Goal: Information Seeking & Learning: Learn about a topic

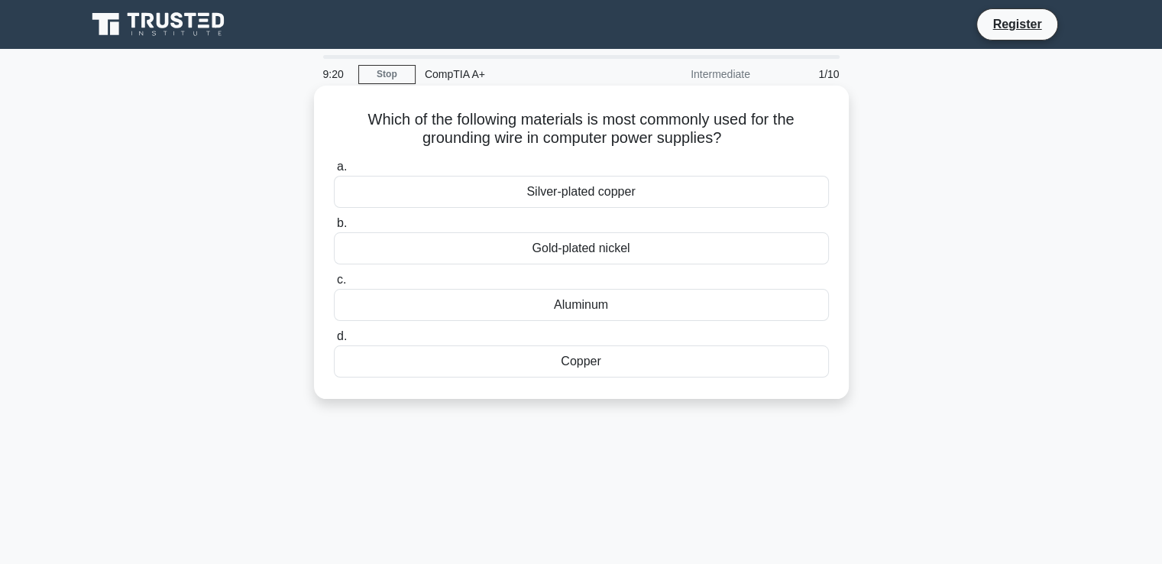
click at [586, 358] on div "Copper" at bounding box center [581, 361] width 495 height 32
click at [334, 342] on input "d. Copper" at bounding box center [334, 337] width 0 height 10
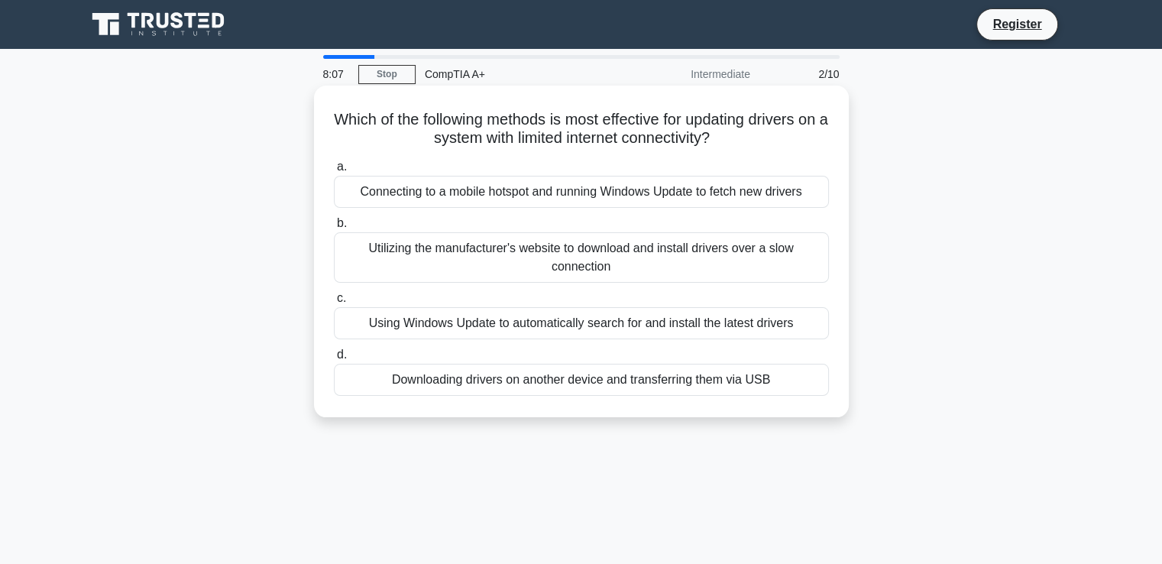
click at [567, 333] on div "Using Windows Update to automatically search for and install the latest drivers" at bounding box center [581, 323] width 495 height 32
click at [334, 303] on input "c. Using Windows Update to automatically search for and install the latest driv…" at bounding box center [334, 298] width 0 height 10
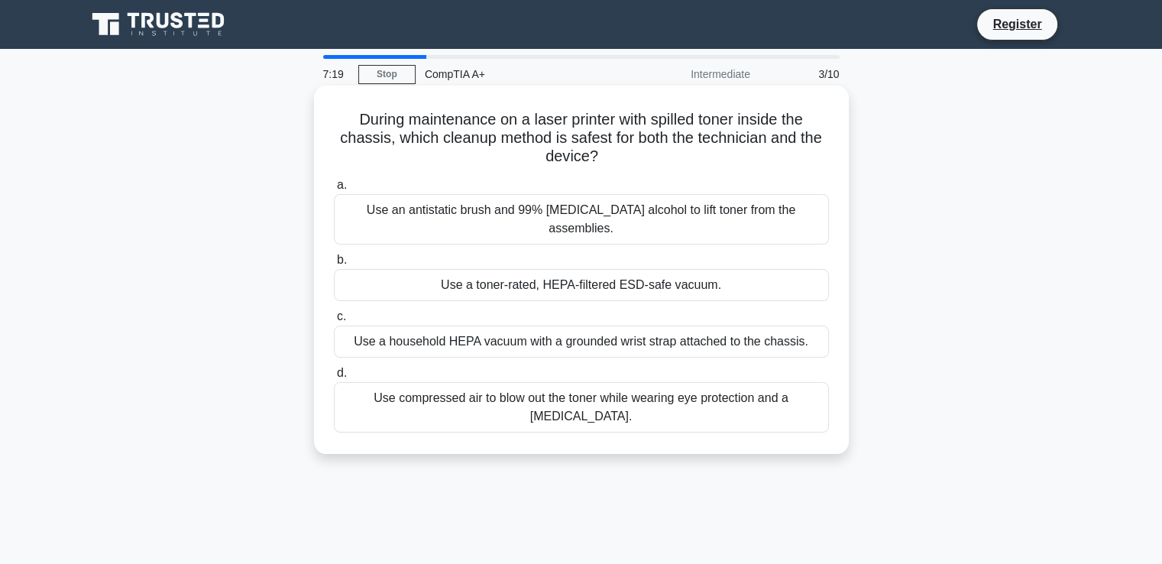
click at [608, 269] on div "Use a toner-rated, HEPA-filtered ESD-safe vacuum." at bounding box center [581, 285] width 495 height 32
click at [334, 265] on input "b. Use a toner-rated, HEPA-filtered ESD-safe vacuum." at bounding box center [334, 260] width 0 height 10
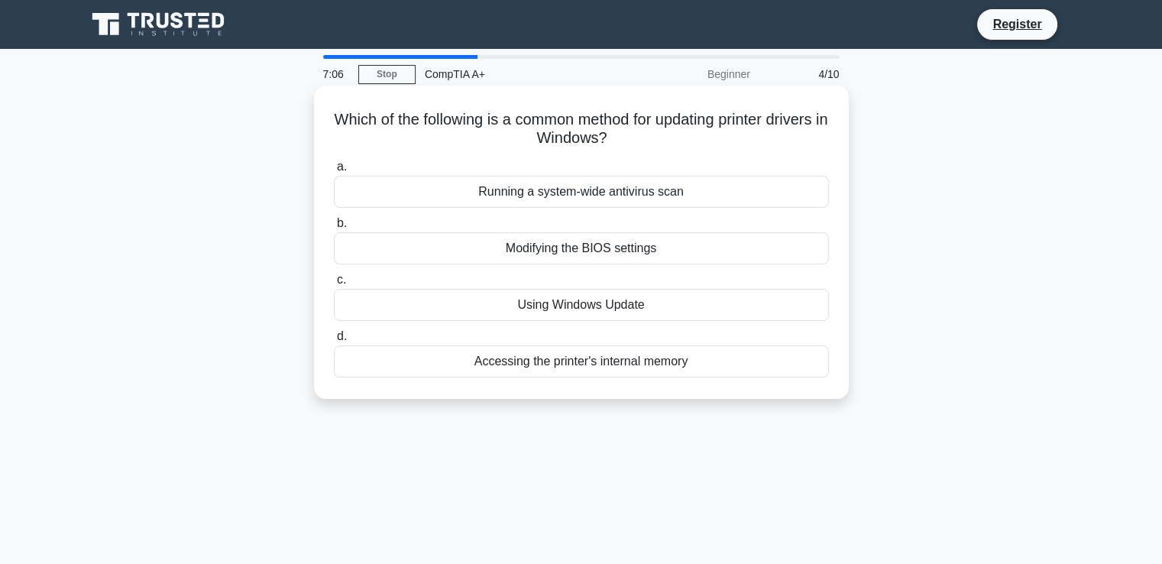
click at [572, 365] on div "Accessing the printer's internal memory" at bounding box center [581, 361] width 495 height 32
click at [334, 342] on input "d. Accessing the printer's internal memory" at bounding box center [334, 337] width 0 height 10
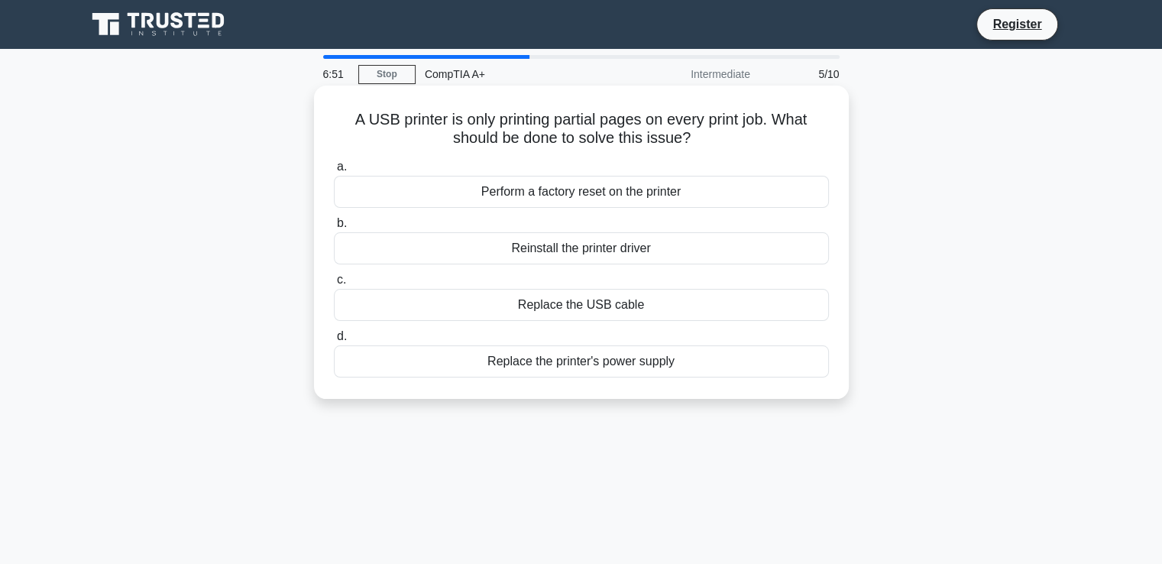
click at [578, 254] on div "Reinstall the printer driver" at bounding box center [581, 248] width 495 height 32
click at [334, 228] on input "b. Reinstall the printer driver" at bounding box center [334, 224] width 0 height 10
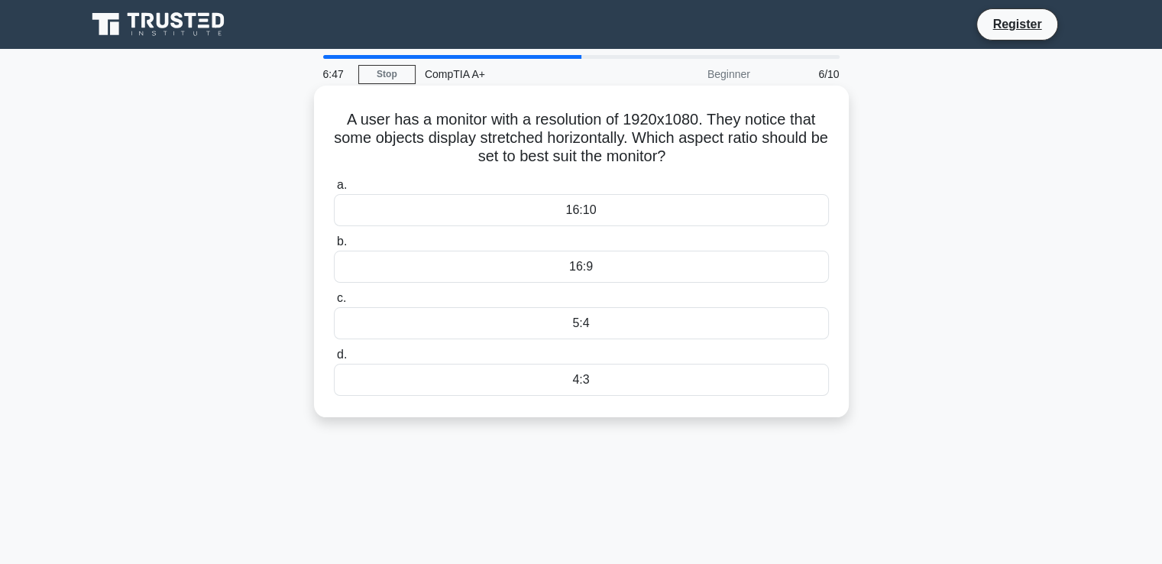
click at [602, 258] on div "16:9" at bounding box center [581, 267] width 495 height 32
click at [334, 247] on input "b. 16:9" at bounding box center [334, 242] width 0 height 10
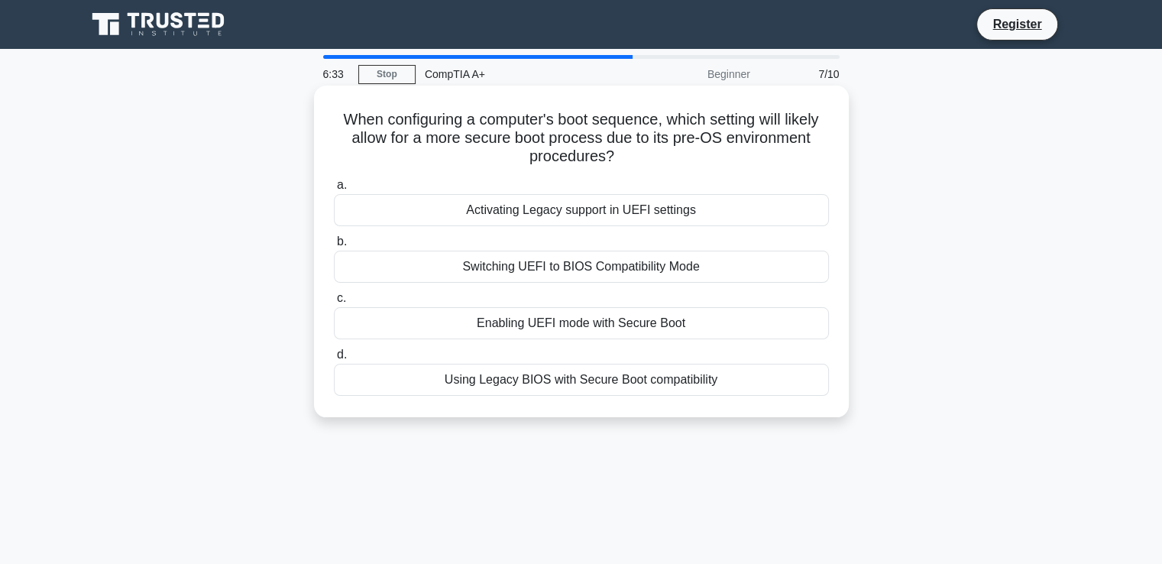
click at [585, 324] on div "Enabling UEFI mode with Secure Boot" at bounding box center [581, 323] width 495 height 32
click at [334, 303] on input "c. Enabling UEFI mode with Secure Boot" at bounding box center [334, 298] width 0 height 10
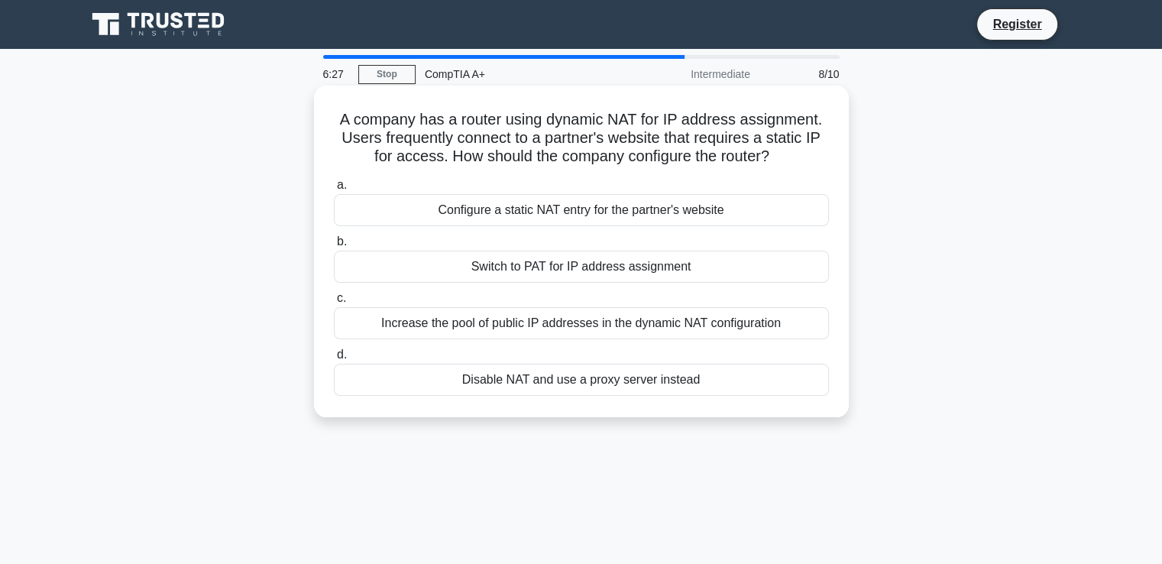
click at [595, 327] on div "Increase the pool of public IP addresses in the dynamic NAT configuration" at bounding box center [581, 323] width 495 height 32
click at [334, 303] on input "c. Increase the pool of public IP addresses in the dynamic NAT configuration" at bounding box center [334, 298] width 0 height 10
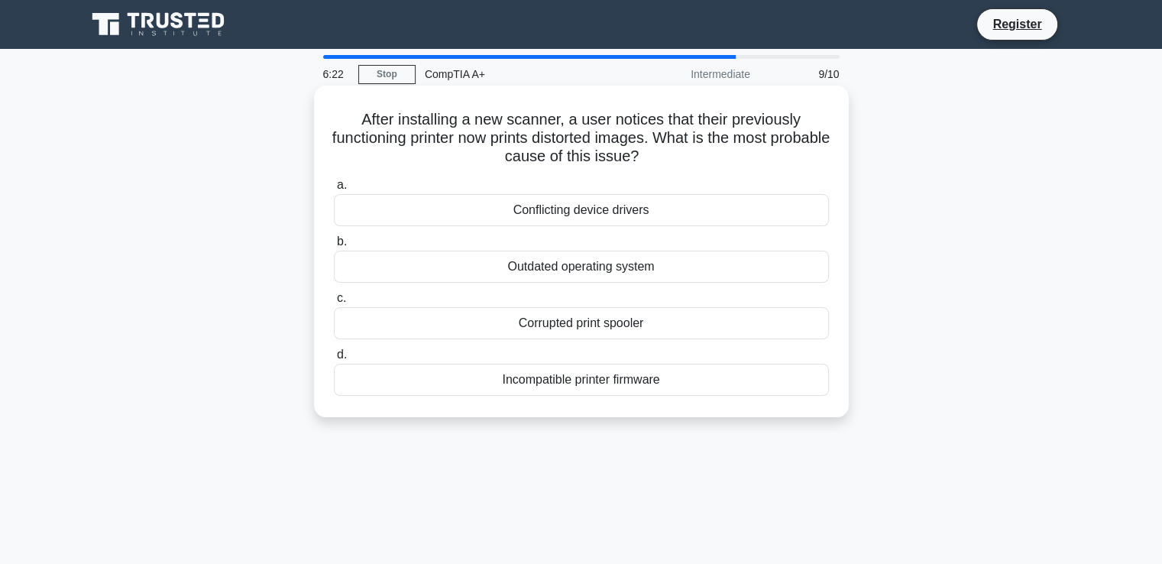
click at [613, 222] on div "Conflicting device drivers" at bounding box center [581, 210] width 495 height 32
click at [334, 190] on input "a. Conflicting device drivers" at bounding box center [334, 185] width 0 height 10
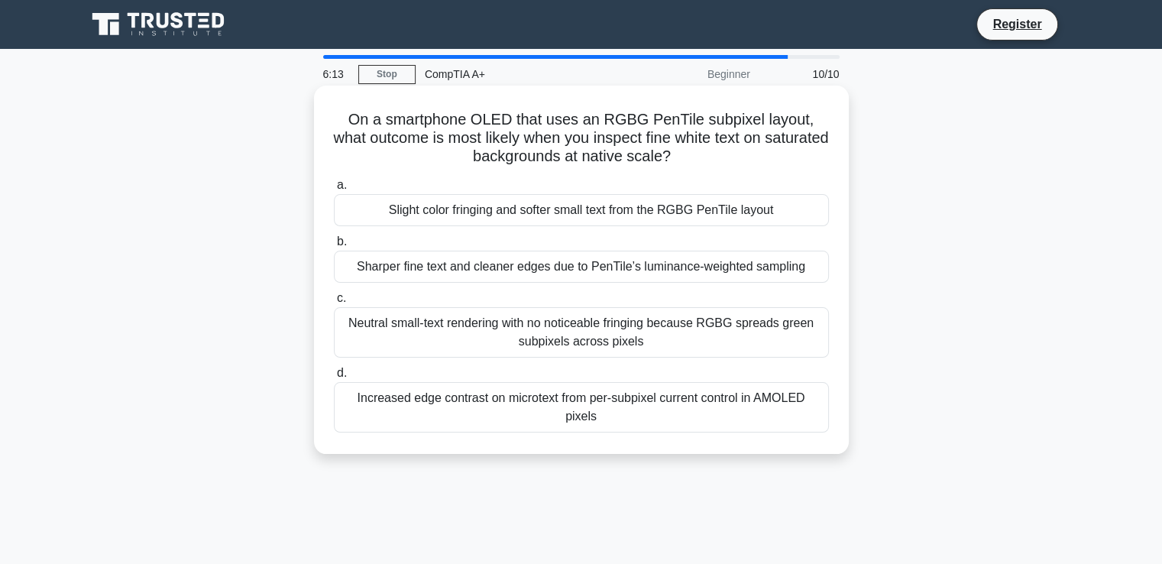
click at [572, 336] on div "Neutral small-text rendering with no noticeable fringing because RGBG spreads g…" at bounding box center [581, 332] width 495 height 50
click at [334, 303] on input "c. Neutral small-text rendering with no noticeable fringing because RGBG spread…" at bounding box center [334, 298] width 0 height 10
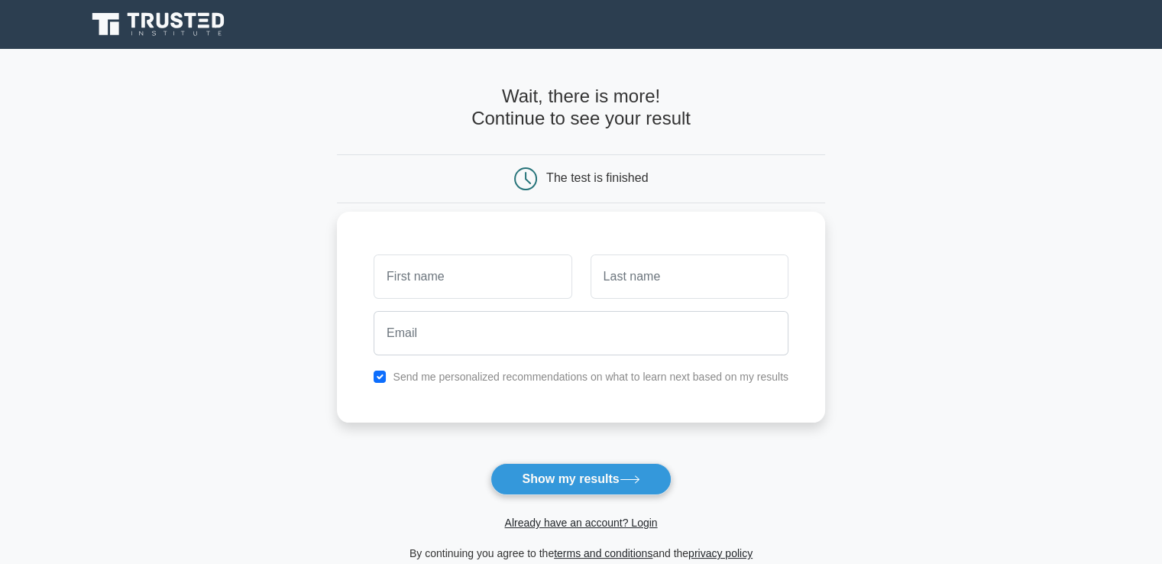
click at [529, 277] on input "text" at bounding box center [473, 276] width 198 height 44
type input "e"
type input "Emmanuel"
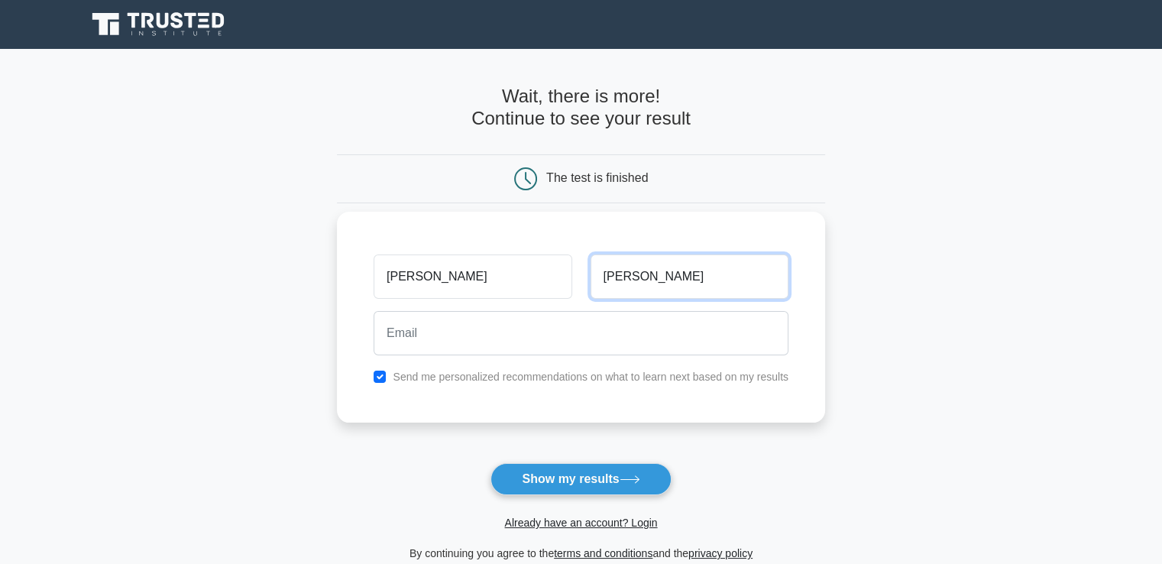
type input "Okorie"
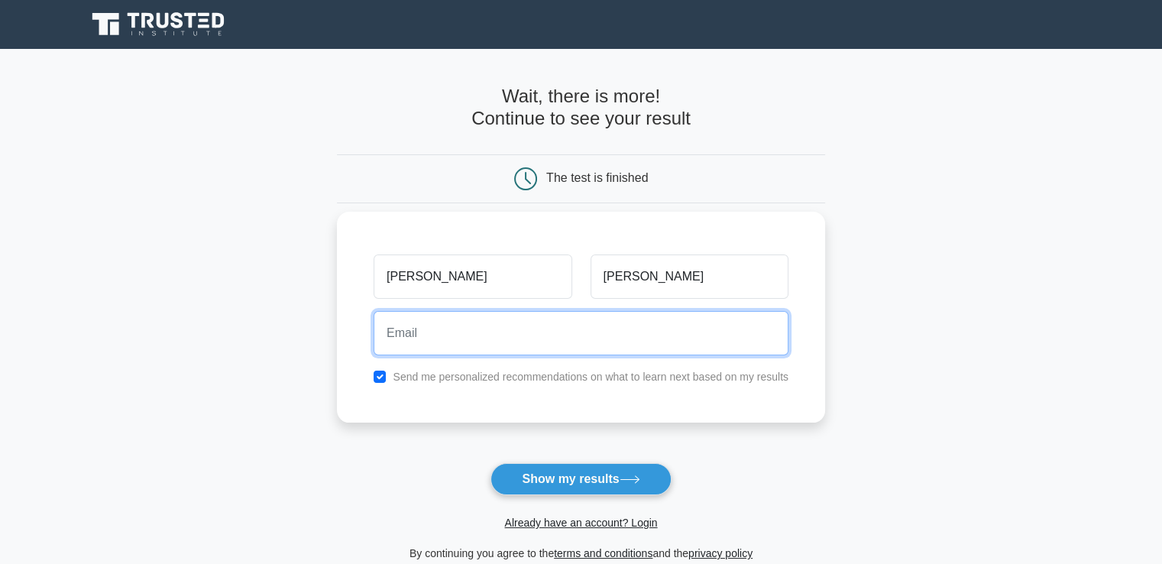
click at [501, 345] on input "email" at bounding box center [581, 333] width 415 height 44
type input "okwudiri.emma1@gmail.com"
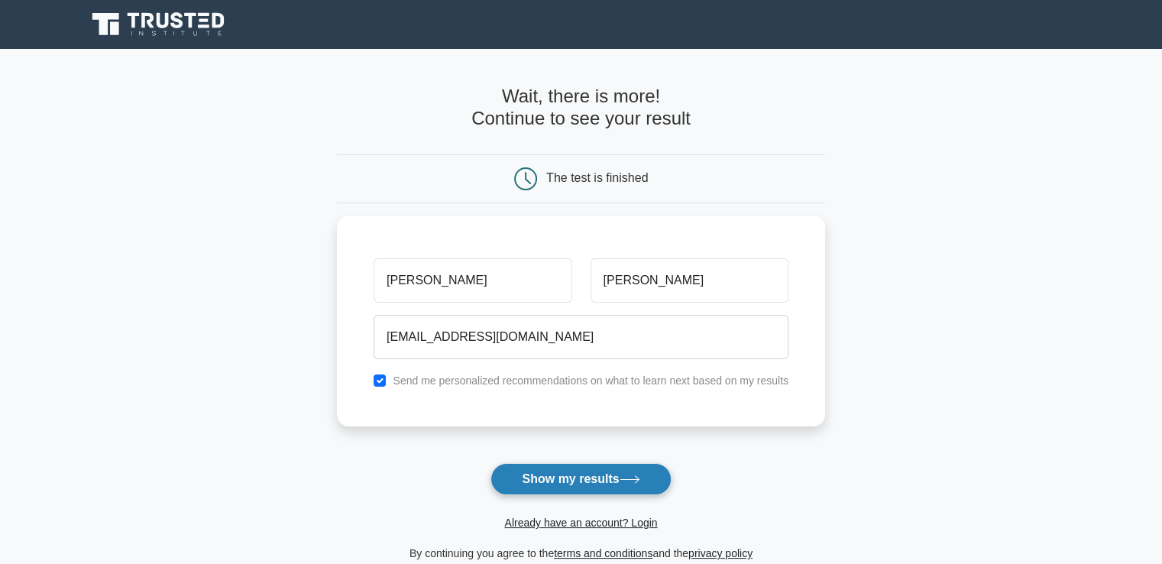
click at [568, 475] on button "Show my results" at bounding box center [581, 479] width 180 height 32
